Goal: Transaction & Acquisition: Purchase product/service

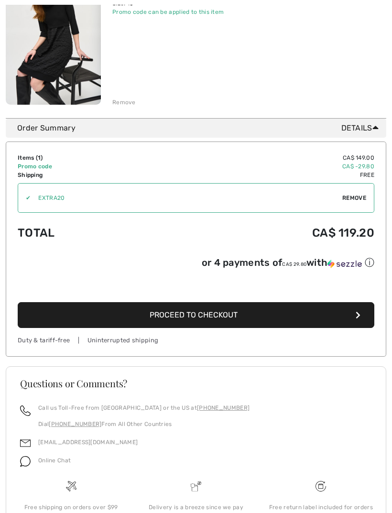
scroll to position [195, 0]
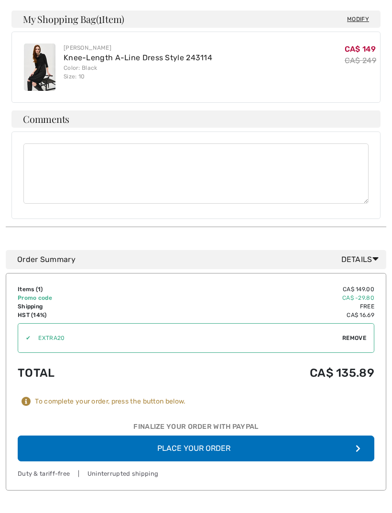
scroll to position [494, 0]
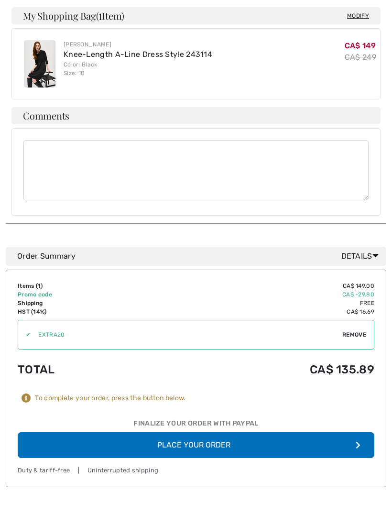
click at [233, 433] on button "Place Your Order" at bounding box center [196, 446] width 357 height 26
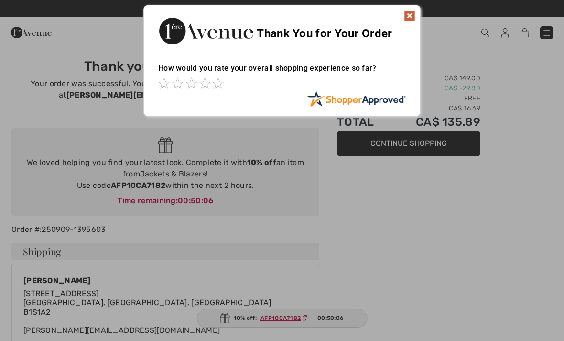
click at [101, 338] on div at bounding box center [282, 170] width 564 height 341
click at [392, 19] on div "Sorry! Something went wrong. Close Thank You for Your Order How would you rate …" at bounding box center [282, 61] width 564 height 122
click at [392, 16] on img at bounding box center [409, 15] width 11 height 11
